Goal: Information Seeking & Learning: Learn about a topic

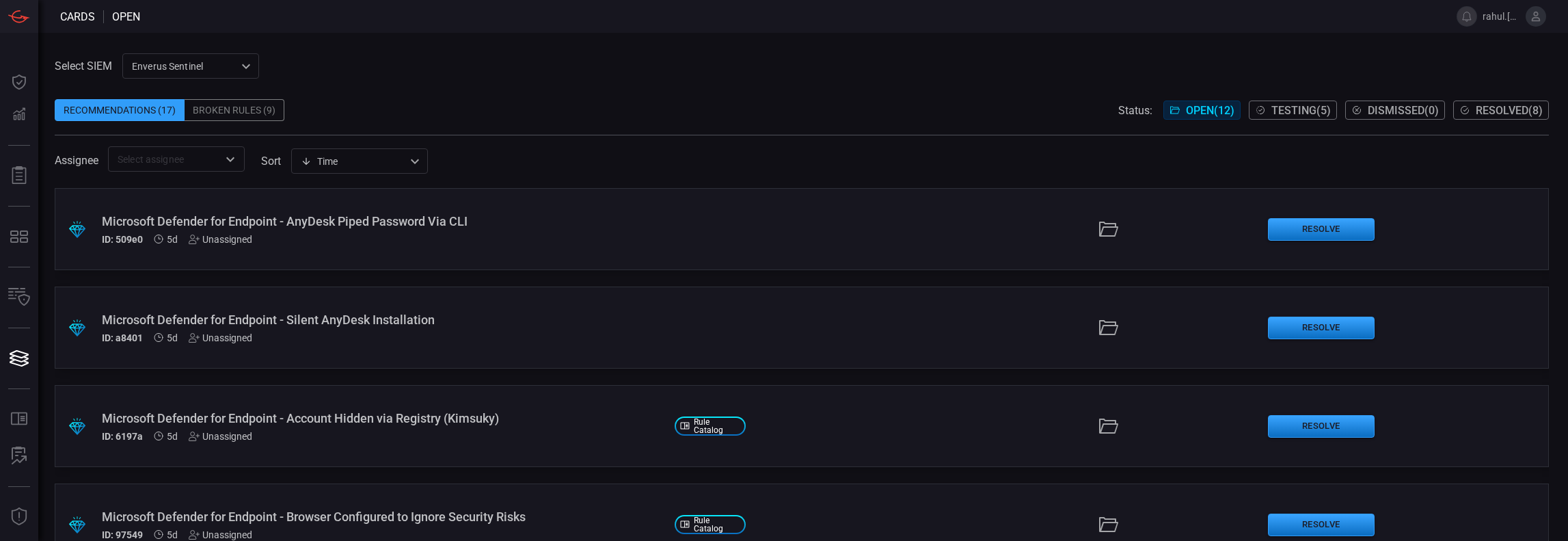
click at [278, 228] on div "Microsoft Defender for Endpoint - AnyDesk Piped Password Via CLI" at bounding box center [383, 221] width 562 height 14
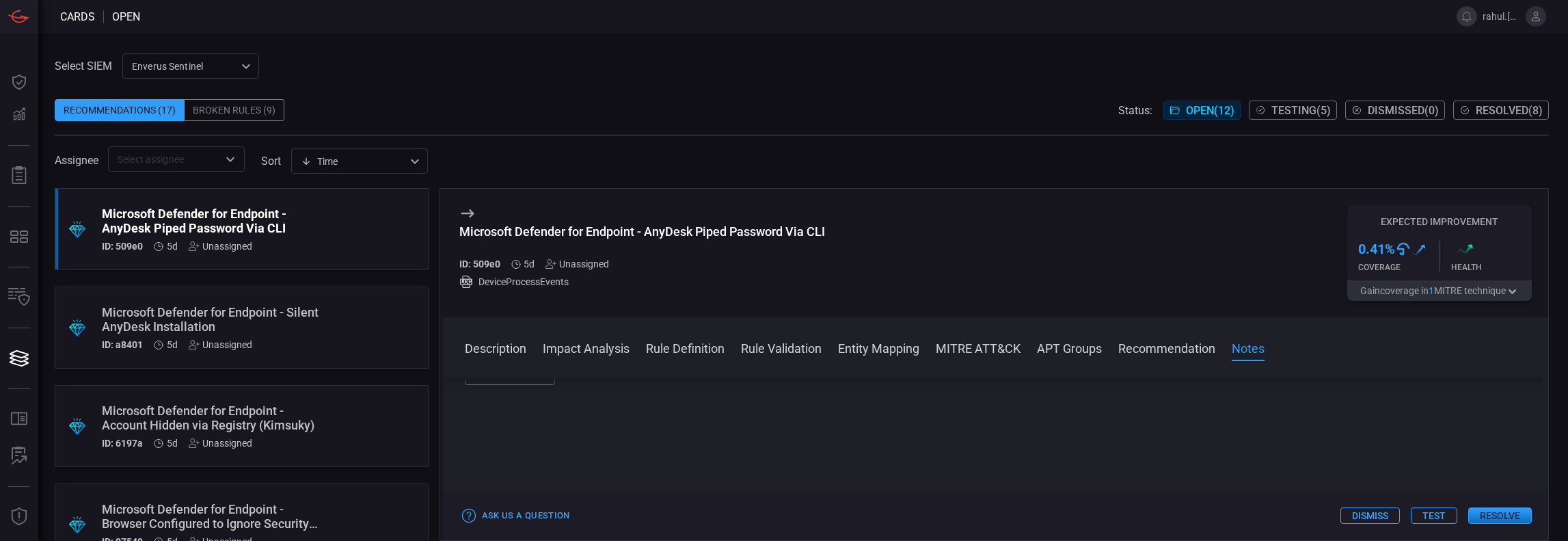
scroll to position [1130, 0]
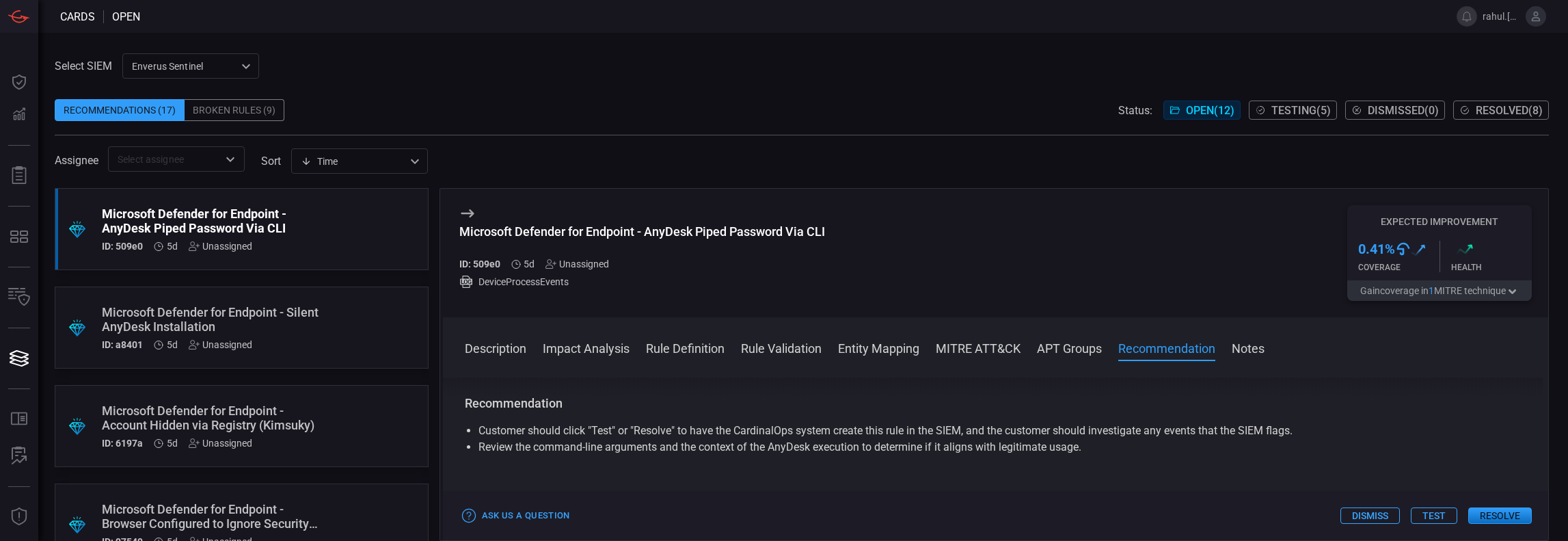
click at [248, 318] on div "Microsoft Defender for Endpoint - Silent AnyDesk Installation" at bounding box center [215, 319] width 228 height 29
